Goal: Information Seeking & Learning: Learn about a topic

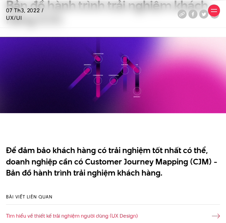
scroll to position [210, 0]
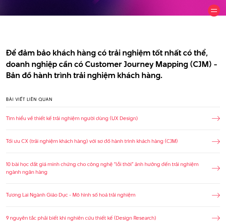
click at [80, 72] on p "Để đảm bảo khách hàng có trải nghiệm tốt nhất có thể, doanh nghiệp cần có Custo…" at bounding box center [113, 64] width 214 height 34
